Goal: Task Accomplishment & Management: Use online tool/utility

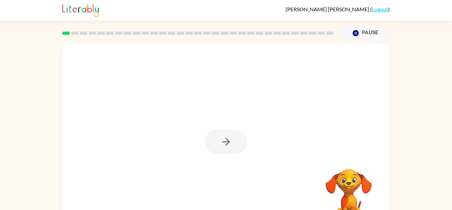
click at [225, 140] on div at bounding box center [226, 142] width 42 height 24
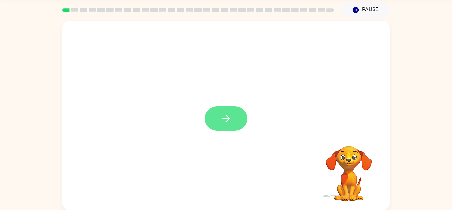
click at [235, 112] on button "button" at bounding box center [226, 118] width 42 height 24
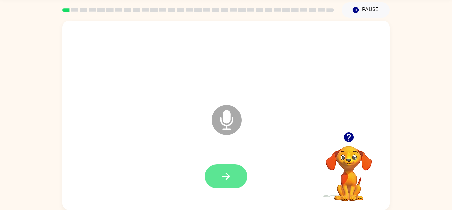
click at [227, 170] on icon "button" at bounding box center [227, 176] width 12 height 12
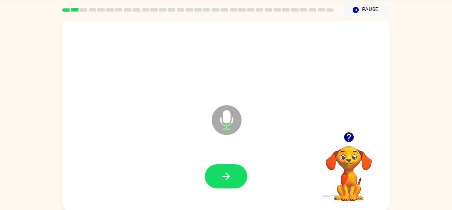
click at [227, 170] on icon "button" at bounding box center [227, 176] width 12 height 12
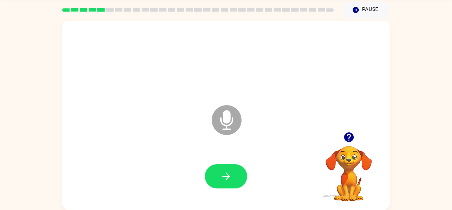
click at [227, 170] on icon "button" at bounding box center [227, 176] width 12 height 12
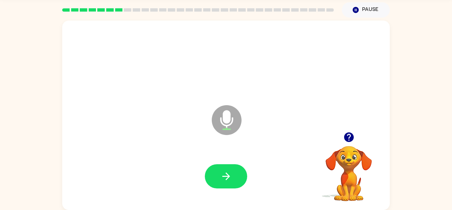
click at [227, 170] on icon "button" at bounding box center [227, 176] width 12 height 12
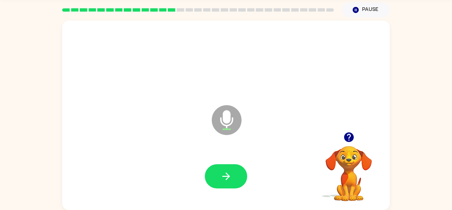
click at [227, 170] on icon "button" at bounding box center [227, 176] width 12 height 12
click at [359, 12] on icon "Pause" at bounding box center [355, 9] width 7 height 7
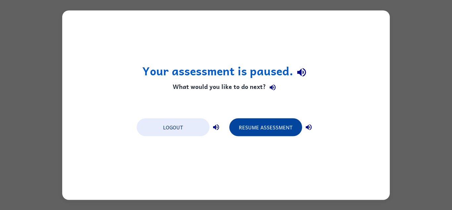
click at [247, 133] on button "Resume Assessment" at bounding box center [266, 127] width 73 height 18
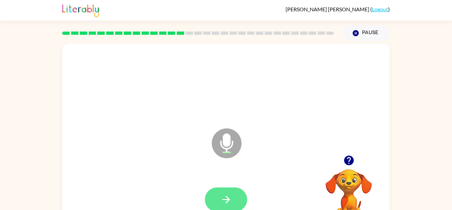
click at [221, 199] on icon "button" at bounding box center [227, 199] width 12 height 12
click at [349, 157] on icon "button" at bounding box center [349, 160] width 10 height 10
click at [226, 200] on icon "button" at bounding box center [227, 199] width 12 height 12
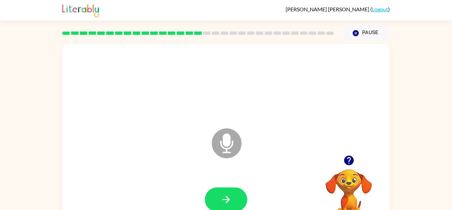
click at [226, 200] on icon "button" at bounding box center [227, 199] width 12 height 12
click at [348, 158] on icon "button" at bounding box center [349, 160] width 10 height 10
click at [217, 205] on button "button" at bounding box center [226, 199] width 42 height 24
click at [347, 160] on icon "button" at bounding box center [349, 160] width 10 height 10
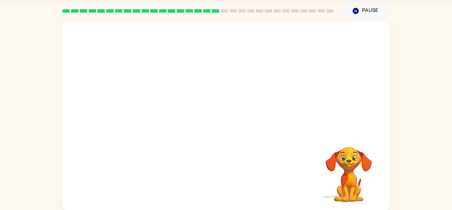
scroll to position [21, 0]
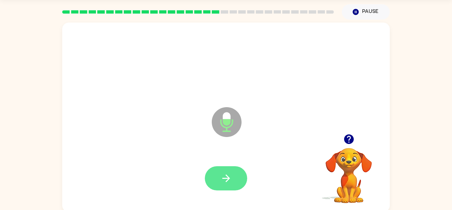
click at [222, 184] on icon "button" at bounding box center [227, 178] width 12 height 12
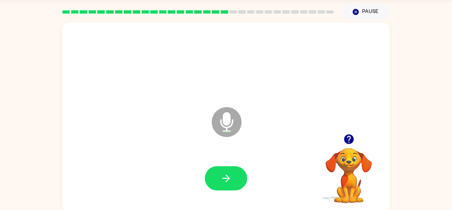
click at [222, 184] on icon "button" at bounding box center [227, 178] width 12 height 12
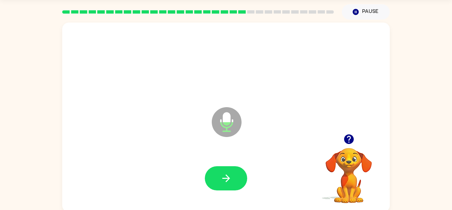
click at [222, 184] on icon "button" at bounding box center [227, 178] width 12 height 12
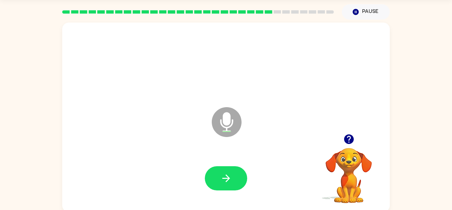
click at [222, 184] on icon "button" at bounding box center [227, 178] width 12 height 12
click at [350, 137] on icon "button" at bounding box center [349, 139] width 12 height 12
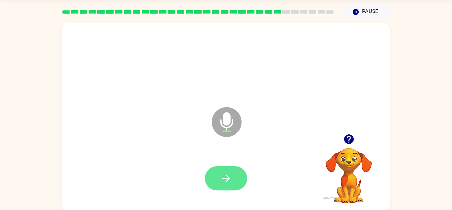
click at [219, 184] on button "button" at bounding box center [226, 178] width 42 height 24
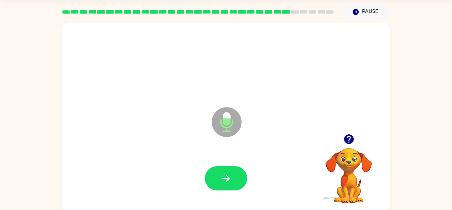
click at [219, 184] on button "button" at bounding box center [226, 178] width 42 height 24
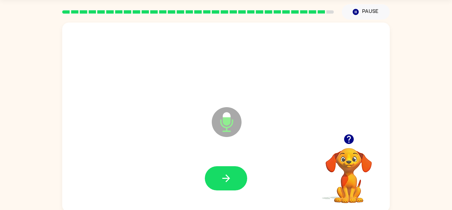
click at [219, 184] on button "button" at bounding box center [226, 178] width 42 height 24
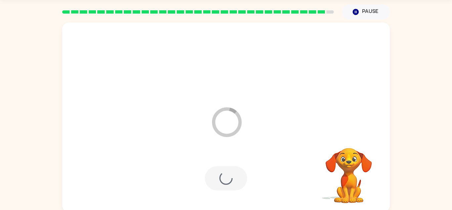
scroll to position [11, 0]
